Goal: Check status: Check status

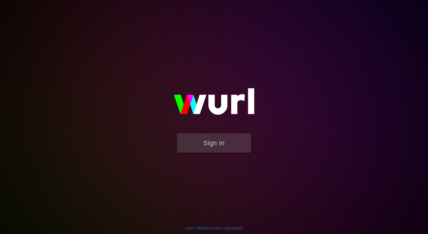
click at [216, 153] on form "Sign In" at bounding box center [213, 145] width 119 height 25
click at [218, 148] on button "Sign In" at bounding box center [214, 142] width 74 height 19
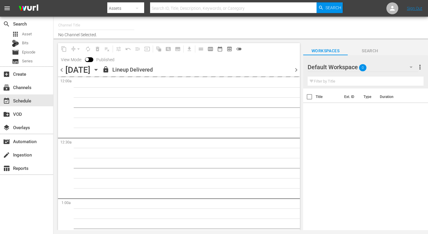
type input "AIR & SPACE (1684)"
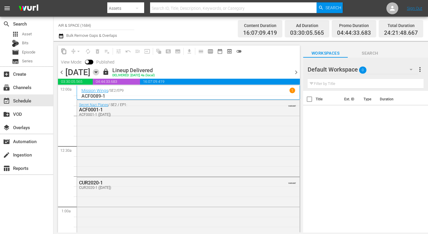
click at [97, 72] on icon "button" at bounding box center [95, 72] width 3 height 1
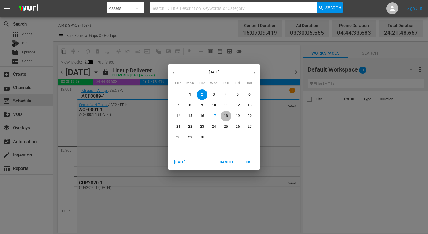
click at [225, 115] on p "18" at bounding box center [226, 115] width 4 height 5
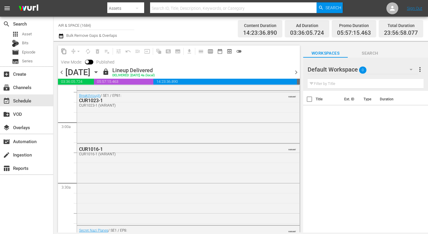
scroll to position [329, 0]
